Goal: Transaction & Acquisition: Purchase product/service

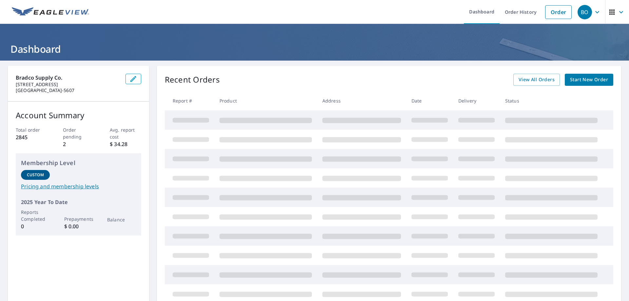
click at [571, 78] on span "Start New Order" at bounding box center [589, 80] width 38 height 8
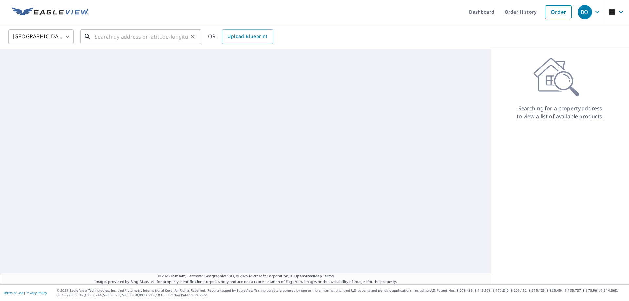
click at [138, 37] on input "text" at bounding box center [141, 37] width 93 height 18
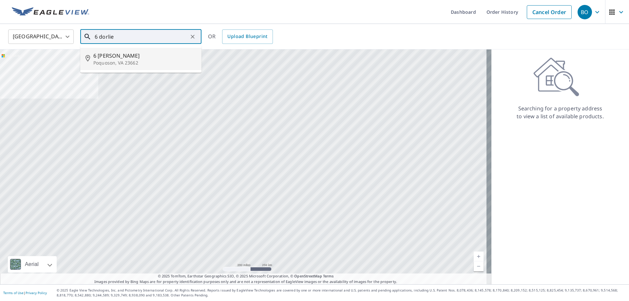
click at [131, 54] on span "6 [PERSON_NAME]" at bounding box center [144, 56] width 103 height 8
type input "[STREET_ADDRESS][PERSON_NAME]"
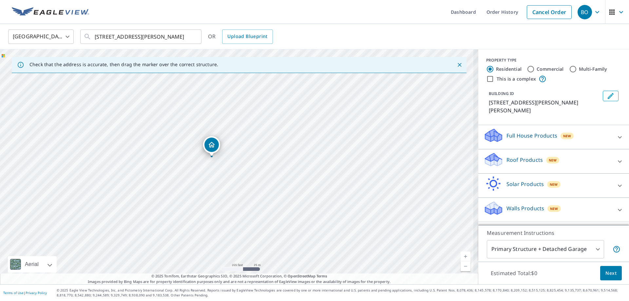
drag, startPoint x: 207, startPoint y: 170, endPoint x: 214, endPoint y: 170, distance: 6.9
click at [214, 170] on div "[STREET_ADDRESS][PERSON_NAME]" at bounding box center [239, 166] width 478 height 235
drag, startPoint x: 230, startPoint y: 177, endPoint x: 231, endPoint y: 183, distance: 5.4
click at [231, 183] on div "[STREET_ADDRESS][PERSON_NAME]" at bounding box center [239, 166] width 478 height 235
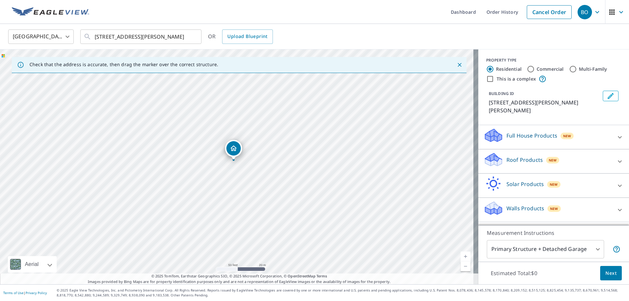
click at [515, 156] on p "Roof Products" at bounding box center [525, 160] width 36 height 8
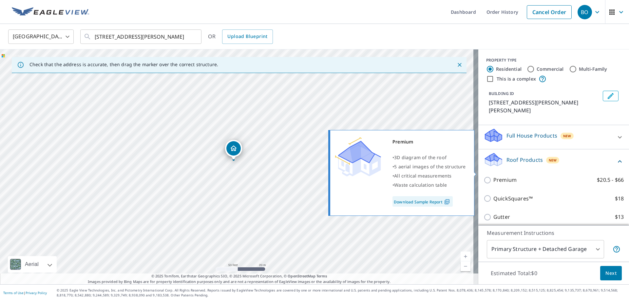
click at [497, 176] on p "Premium" at bounding box center [505, 180] width 23 height 8
click at [494, 176] on input "Premium $20.5 - $66" at bounding box center [489, 180] width 10 height 8
checkbox input "true"
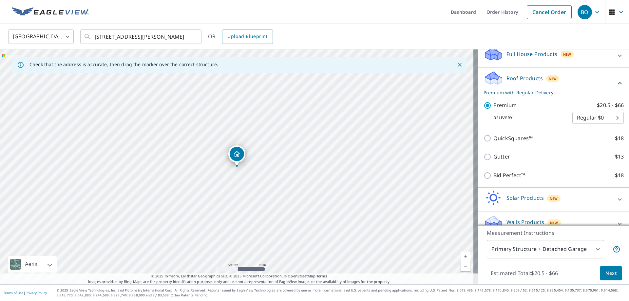
scroll to position [85, 0]
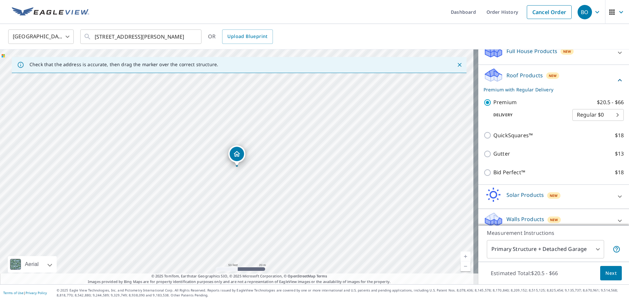
click at [606, 269] on button "Next" at bounding box center [611, 273] width 22 height 15
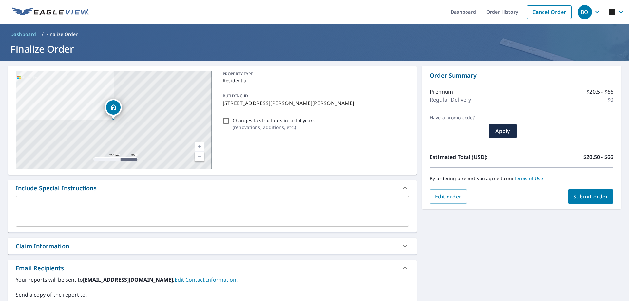
scroll to position [98, 0]
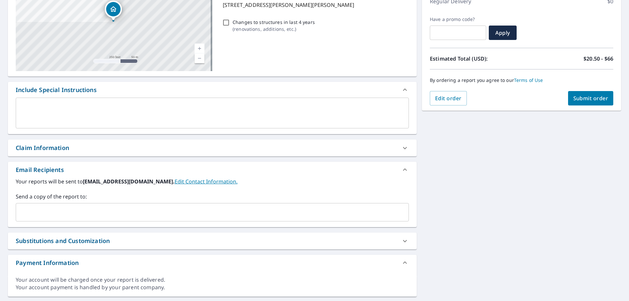
click at [90, 207] on input "text" at bounding box center [208, 212] width 378 height 12
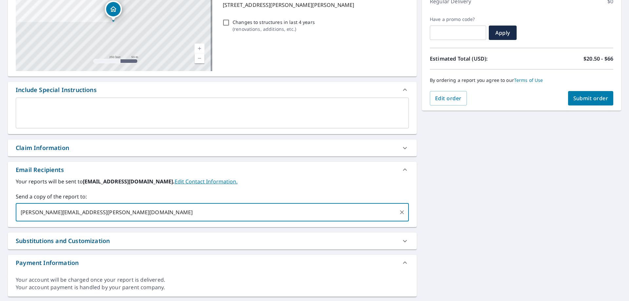
type input "[PERSON_NAME][EMAIL_ADDRESS][PERSON_NAME][DOMAIN_NAME]"
click at [82, 112] on textarea at bounding box center [212, 113] width 384 height 19
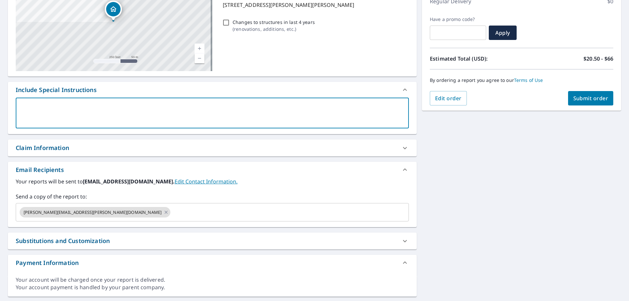
click at [81, 144] on div "Claim Information" at bounding box center [206, 148] width 381 height 9
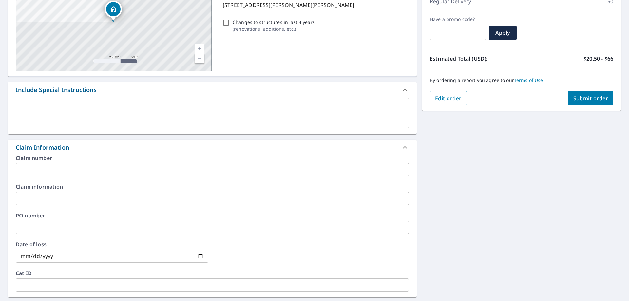
click at [62, 169] on input "text" at bounding box center [212, 169] width 393 height 13
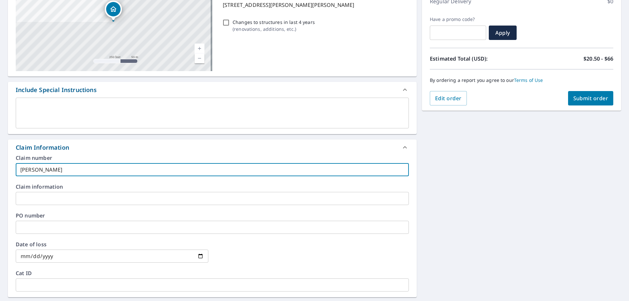
type input "Kempsville Rfg"
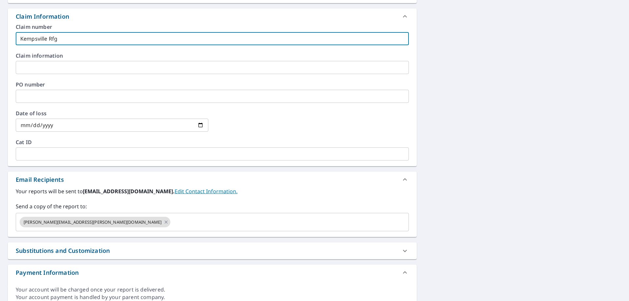
click at [506, 170] on div "[STREET_ADDRESS][PERSON_NAME] Aerial Road A standard road map Aerial A detailed…" at bounding box center [314, 71] width 629 height 481
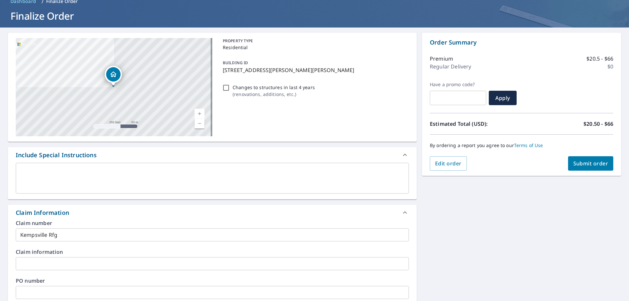
scroll to position [0, 0]
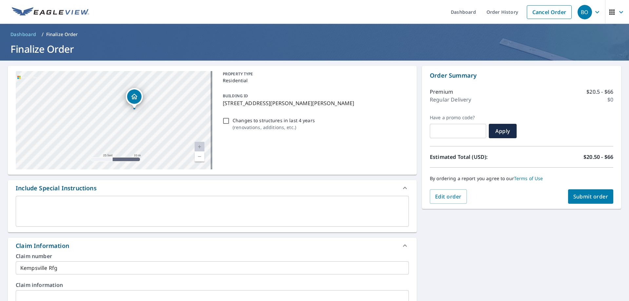
drag, startPoint x: 159, startPoint y: 104, endPoint x: 116, endPoint y: 129, distance: 49.5
click at [116, 129] on div "[STREET_ADDRESS][PERSON_NAME]" at bounding box center [114, 120] width 197 height 98
click at [592, 193] on button "Submit order" at bounding box center [591, 196] width 46 height 14
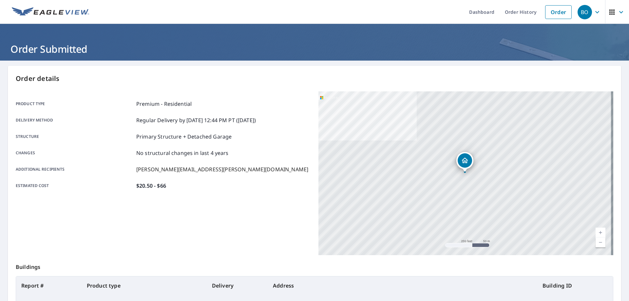
click at [57, 7] on link at bounding box center [50, 12] width 85 height 24
